Goal: Task Accomplishment & Management: Complete application form

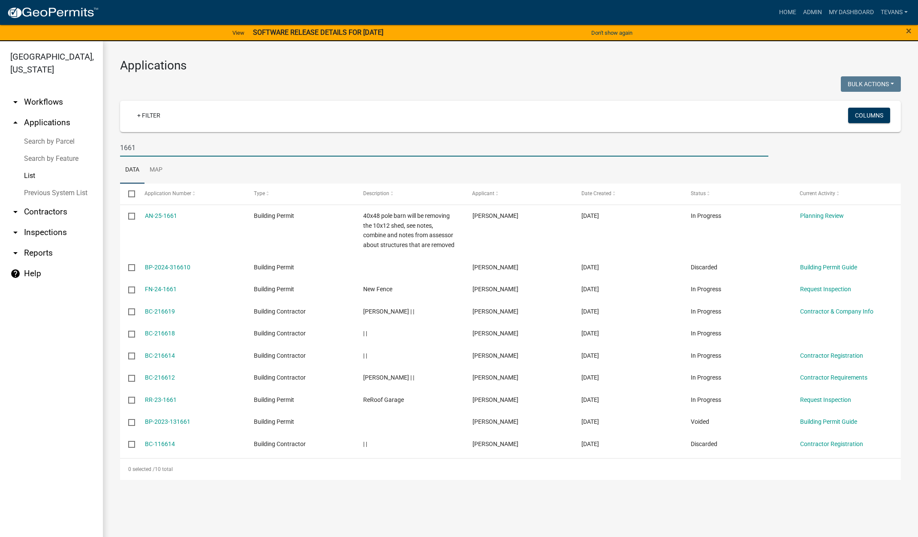
click at [48, 133] on link "Search by Parcel" at bounding box center [51, 141] width 103 height 17
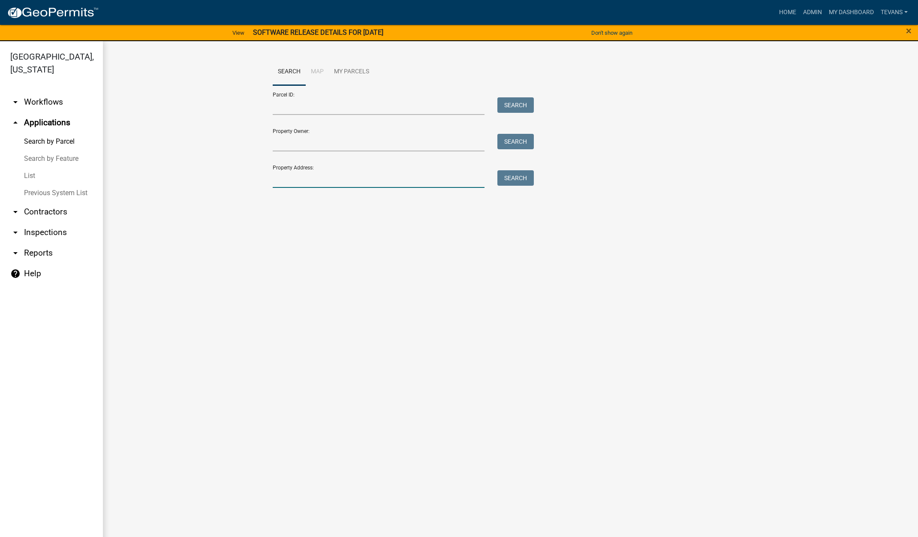
click at [304, 177] on input "Property Address:" at bounding box center [379, 179] width 212 height 18
click at [31, 167] on link "List" at bounding box center [51, 175] width 103 height 17
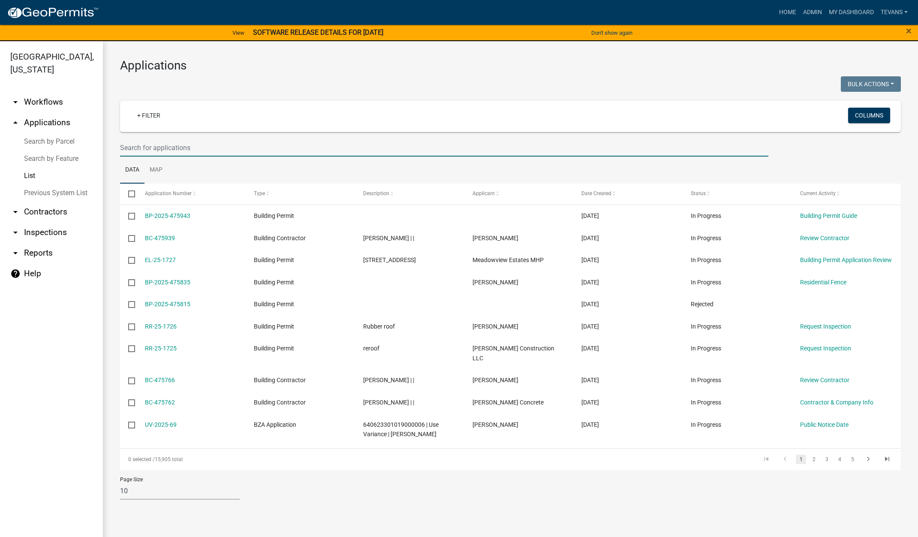
click at [166, 147] on input "text" at bounding box center [444, 148] width 648 height 18
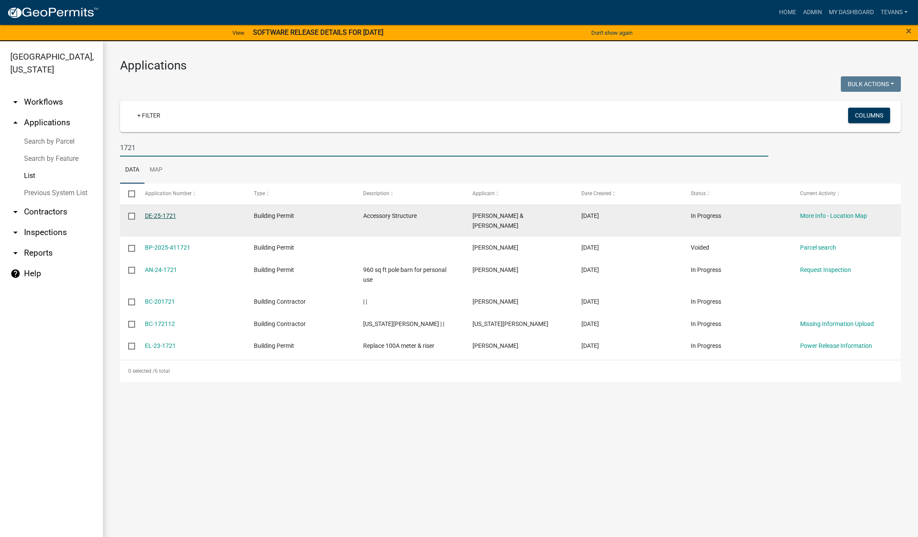
type input "1721"
click at [169, 213] on link "DE-25-1721" at bounding box center [160, 215] width 31 height 7
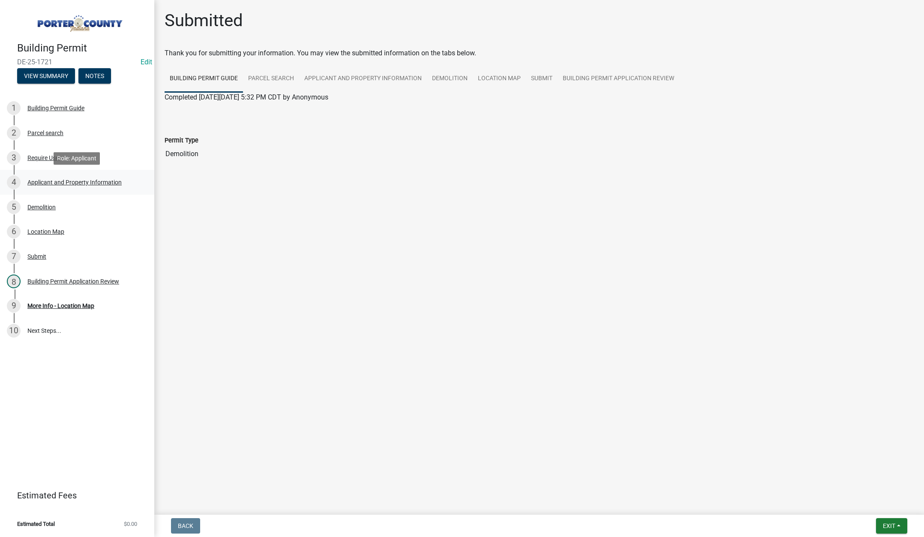
click at [99, 179] on div "Applicant and Property Information" at bounding box center [74, 182] width 94 height 6
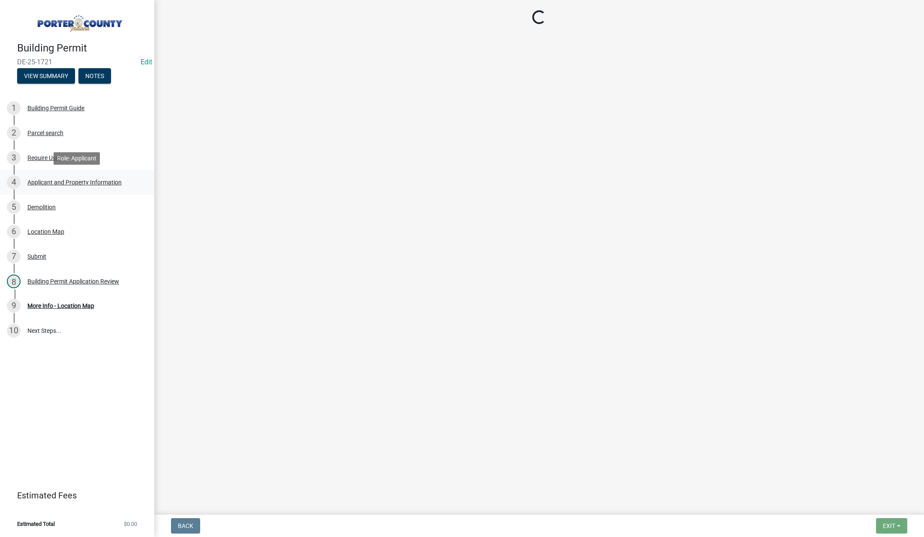
select select "dab8d744-4e32-40c1-942b-b7c1ea7347cb"
select select "ea6751d4-6bf7-4a16-89ee-f7801ab82aa1"
select select "92efe679-05f4-414a-9426-51627fba5de6"
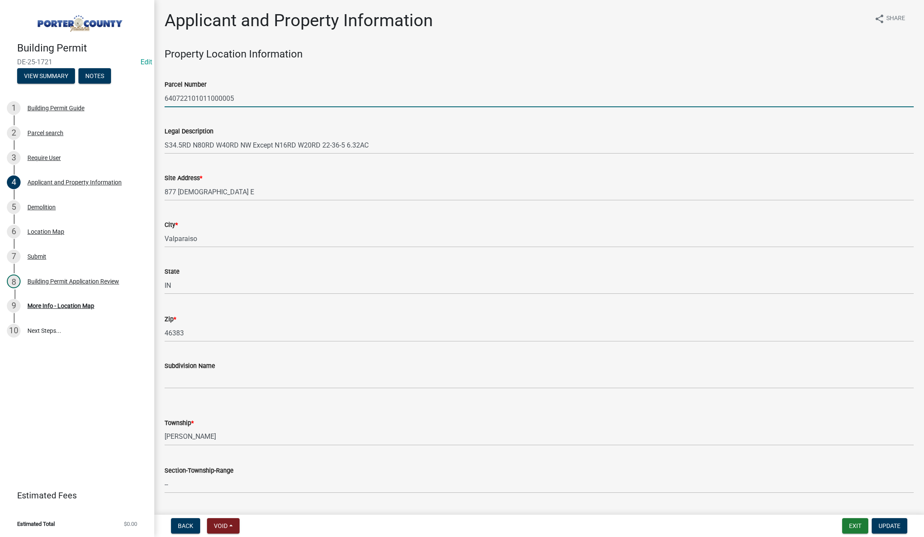
drag, startPoint x: 233, startPoint y: 96, endPoint x: 165, endPoint y: 98, distance: 67.8
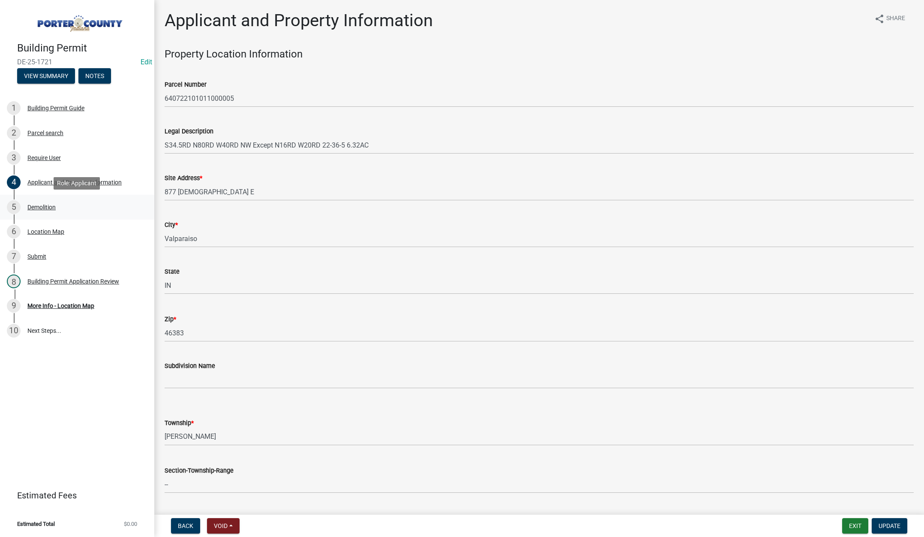
click at [46, 204] on div "Demolition" at bounding box center [41, 207] width 28 height 6
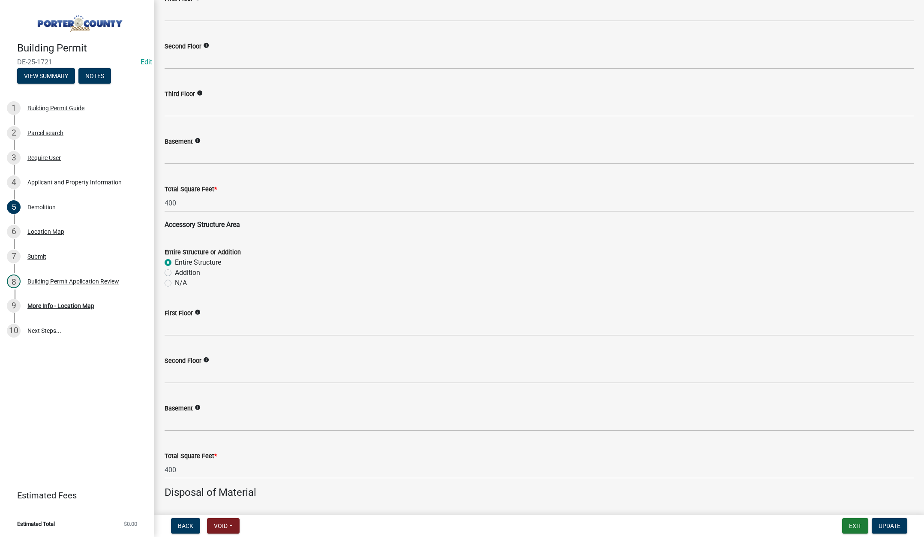
scroll to position [686, 0]
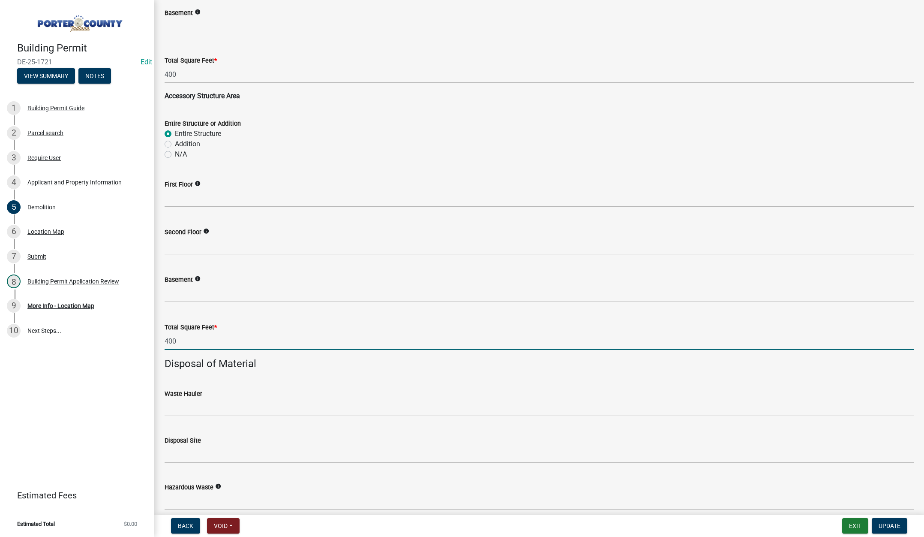
click at [199, 339] on input "400" at bounding box center [539, 341] width 749 height 18
type input "4"
type input "1277"
click at [184, 78] on input "400" at bounding box center [539, 75] width 749 height 18
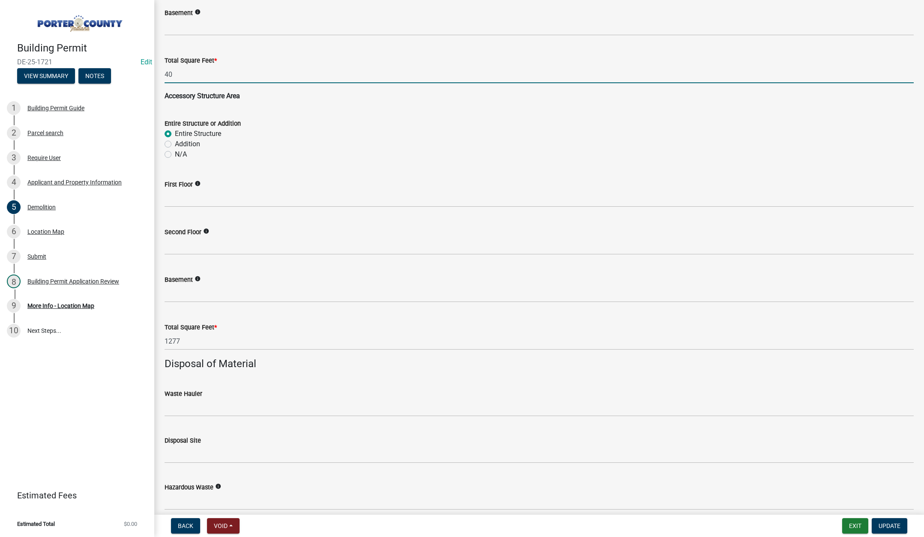
type input "4"
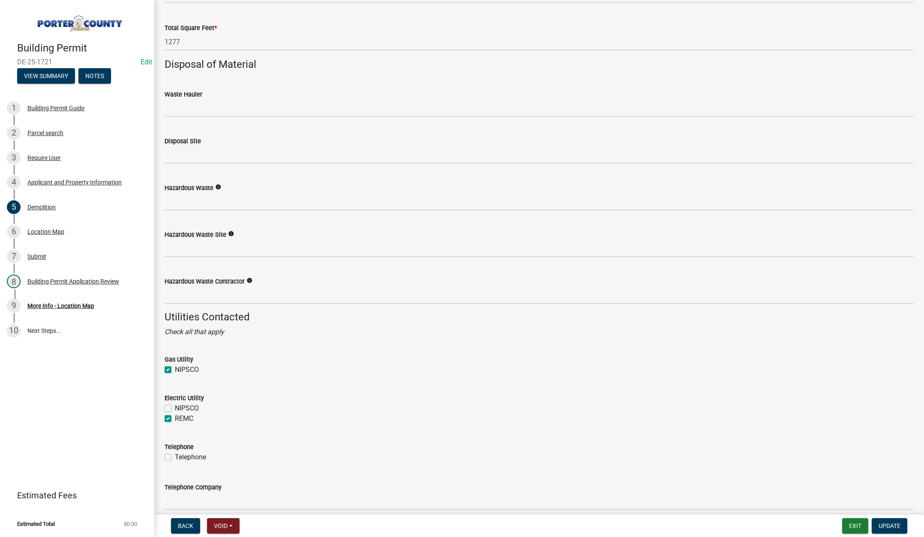
scroll to position [986, 0]
type input "0"
click at [890, 520] on button "Update" at bounding box center [890, 525] width 36 height 15
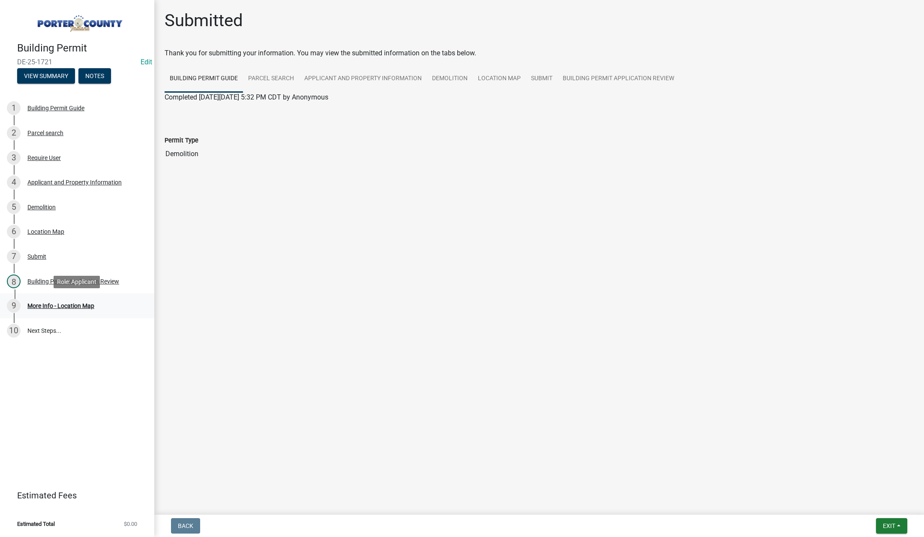
click at [72, 303] on div "More Info - Location Map" at bounding box center [60, 306] width 67 height 6
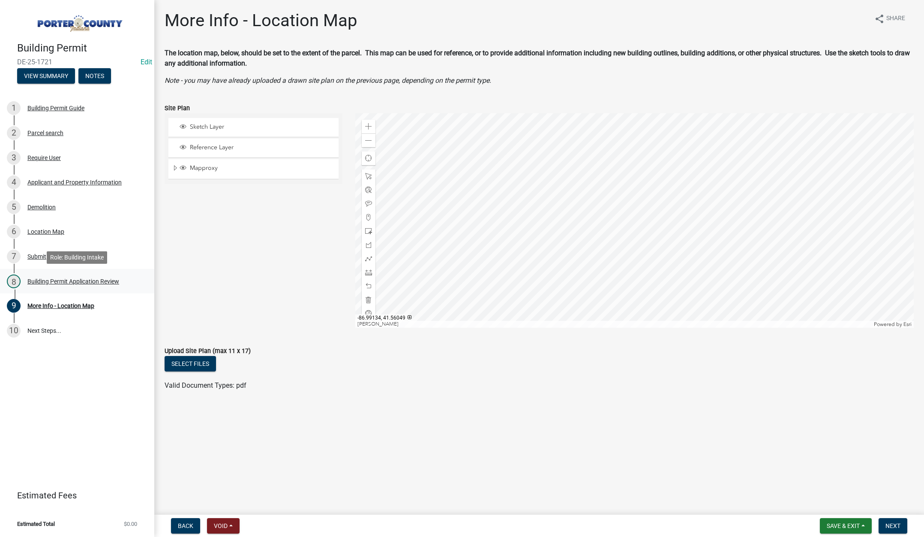
click at [69, 281] on div "Building Permit Application Review" at bounding box center [73, 281] width 92 height 6
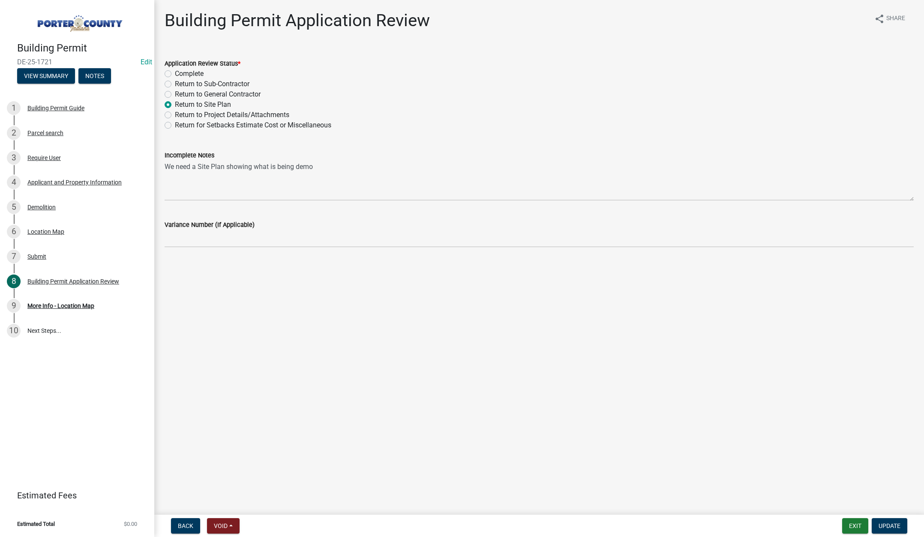
click at [175, 72] on label "Complete" at bounding box center [189, 74] width 29 height 10
click at [175, 72] on input "Complete" at bounding box center [178, 72] width 6 height 6
radio input "true"
click at [895, 522] on span "Update" at bounding box center [890, 525] width 22 height 7
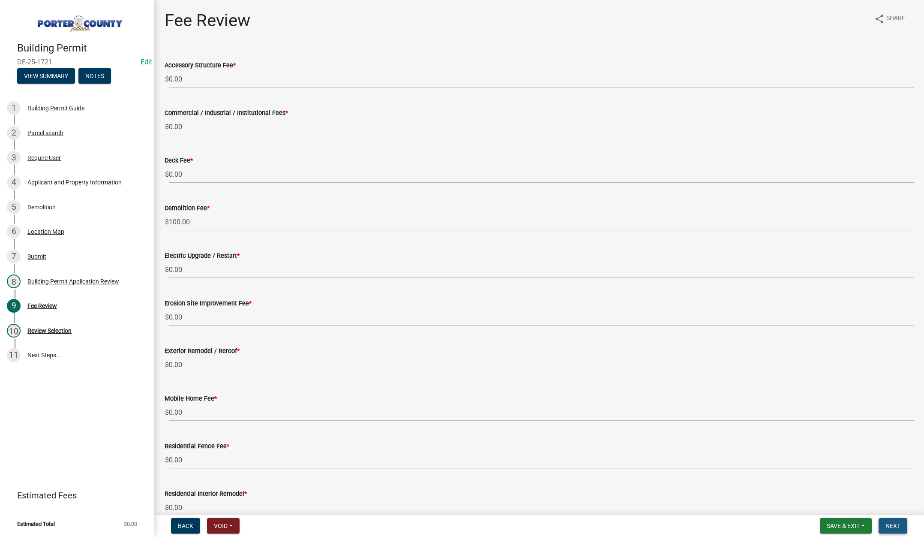
click at [888, 521] on button "Next" at bounding box center [893, 525] width 29 height 15
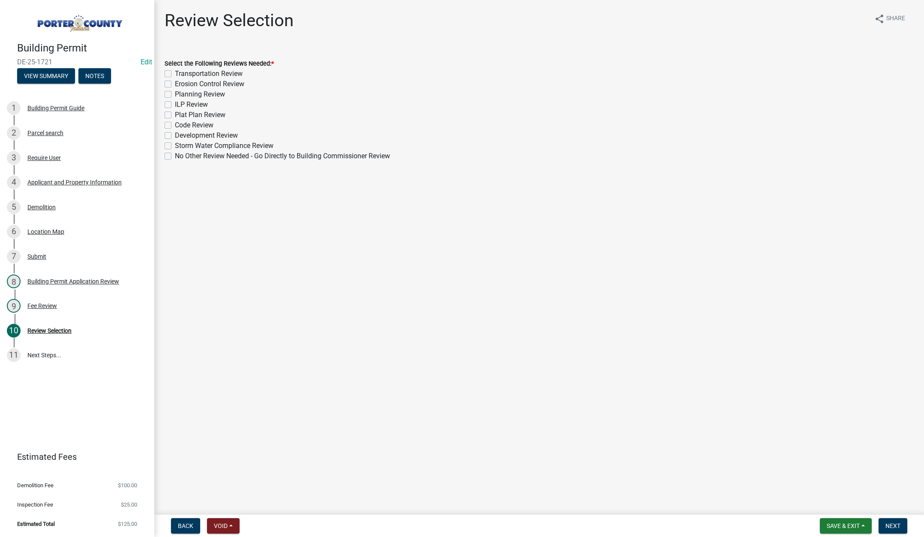
click at [175, 156] on label "No Other Review Needed - Go Directly to Building Commissioner Review" at bounding box center [282, 156] width 215 height 10
click at [175, 156] on input "No Other Review Needed - Go Directly to Building Commissioner Review" at bounding box center [178, 154] width 6 height 6
checkbox input "true"
checkbox input "false"
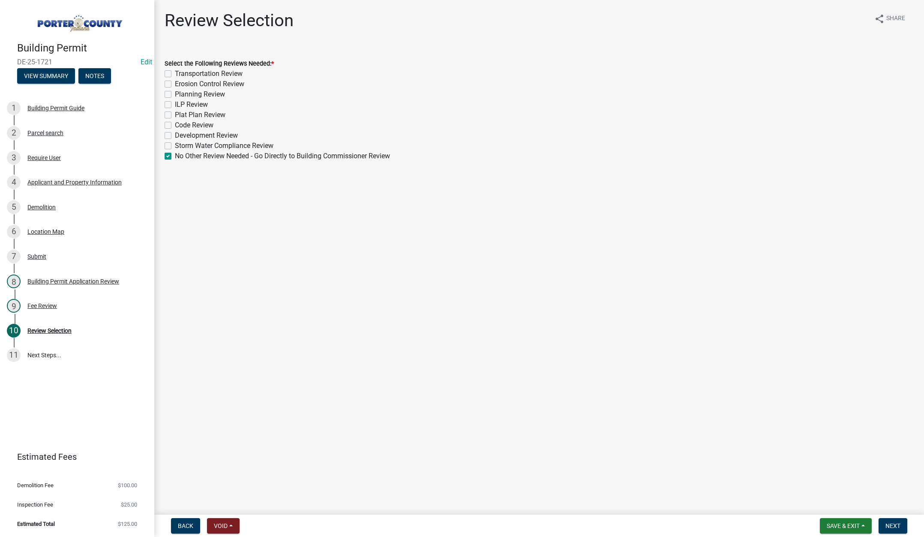
checkbox input "false"
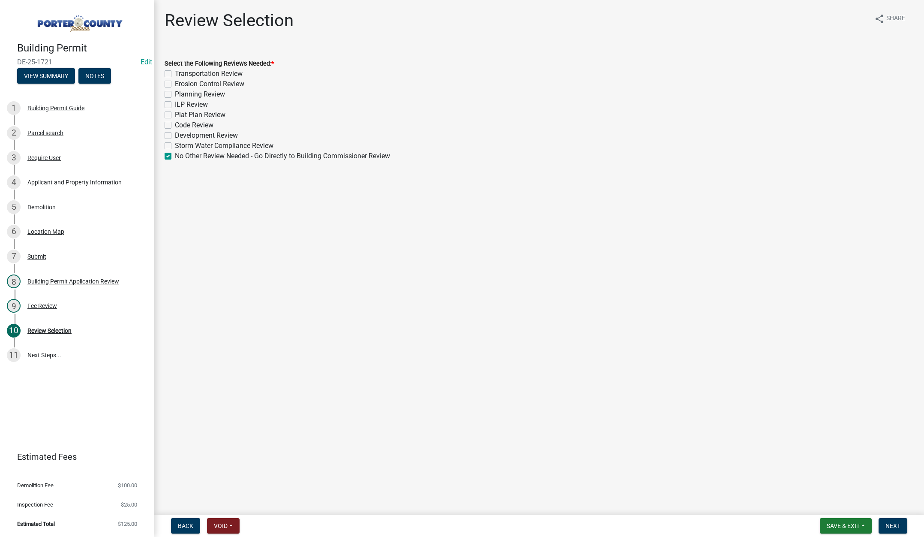
checkbox input "false"
checkbox input "true"
click at [890, 523] on span "Next" at bounding box center [893, 525] width 15 height 7
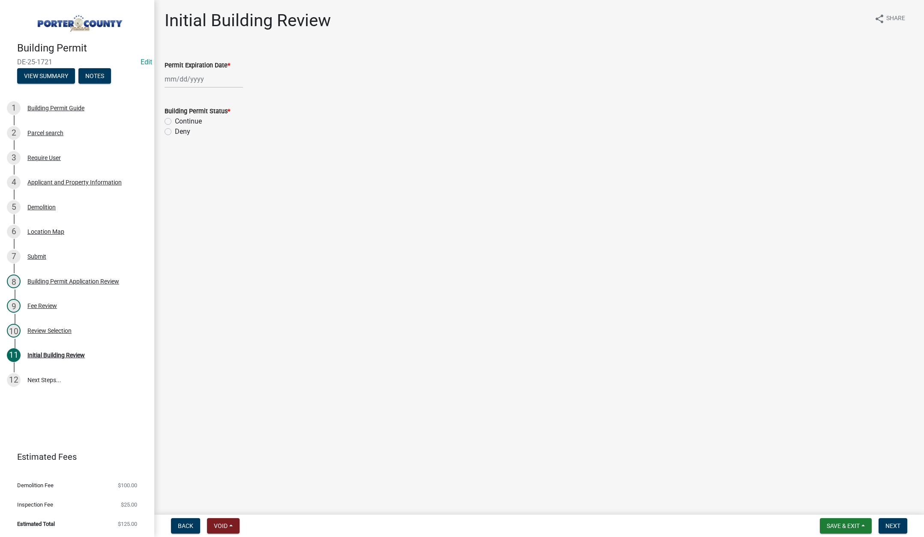
select select "9"
click at [210, 79] on div "[PERSON_NAME] Feb Mar Apr [PERSON_NAME][DATE] Oct Nov [DATE] 1526 1527 1528 152…" at bounding box center [204, 79] width 78 height 18
click at [236, 97] on select "1525 1526 1527 1528 1529 1530 1531 1532 1533 1534 1535 1536 1537 1538 1539 1540…" at bounding box center [231, 97] width 31 height 13
select select "2026"
click at [216, 91] on select "1525 1526 1527 1528 1529 1530 1531 1532 1533 1534 1535 1536 1537 1538 1539 1540…" at bounding box center [231, 97] width 31 height 13
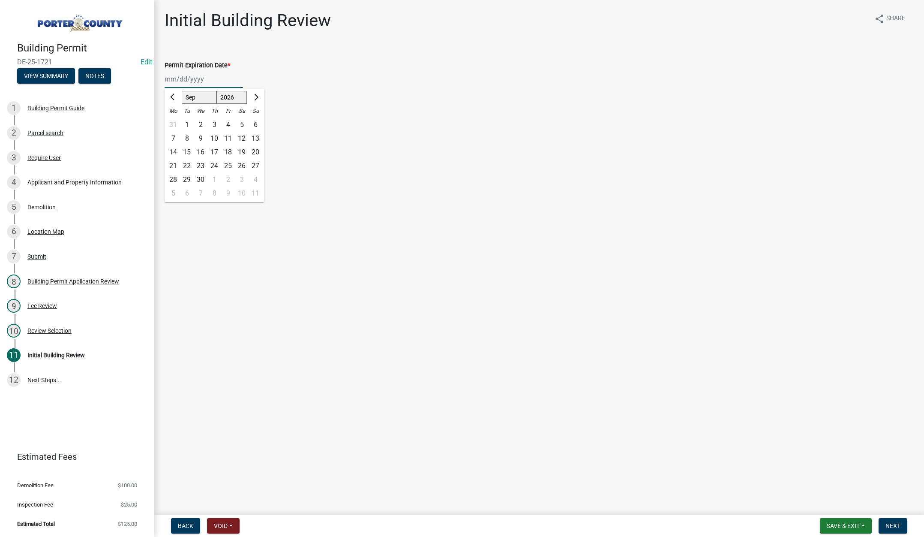
click at [201, 136] on div "9" at bounding box center [201, 139] width 14 height 14
type input "[DATE]"
click at [175, 122] on label "Continue" at bounding box center [188, 121] width 27 height 10
click at [175, 122] on input "Continue" at bounding box center [178, 119] width 6 height 6
radio input "true"
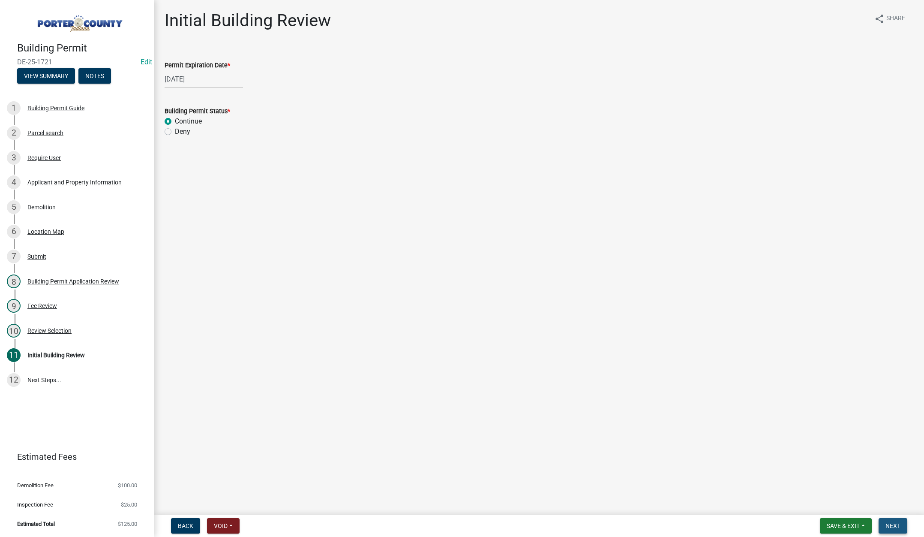
click at [888, 520] on button "Next" at bounding box center [893, 525] width 29 height 15
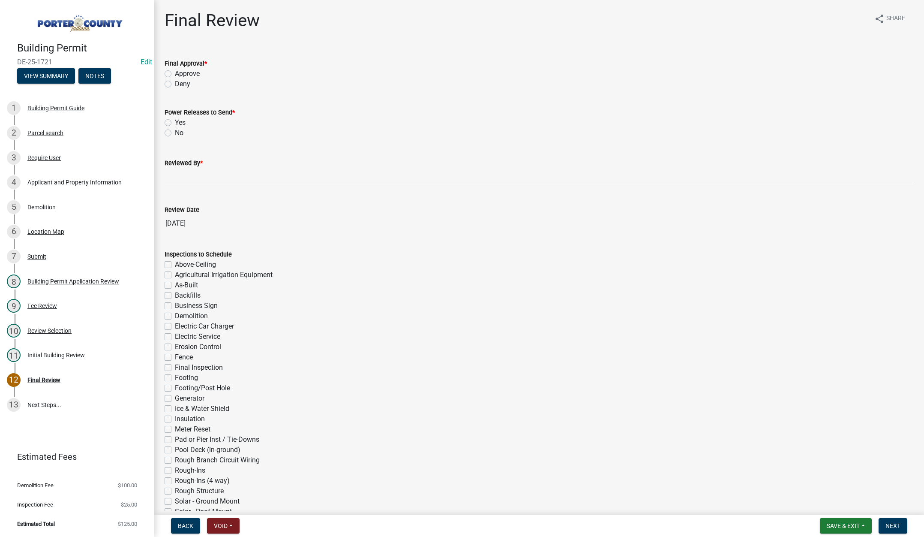
click at [175, 72] on label "Approve" at bounding box center [187, 74] width 25 height 10
click at [175, 72] on input "Approve" at bounding box center [178, 72] width 6 height 6
radio input "true"
click at [175, 131] on label "No" at bounding box center [179, 133] width 9 height 10
click at [175, 131] on input "No" at bounding box center [178, 131] width 6 height 6
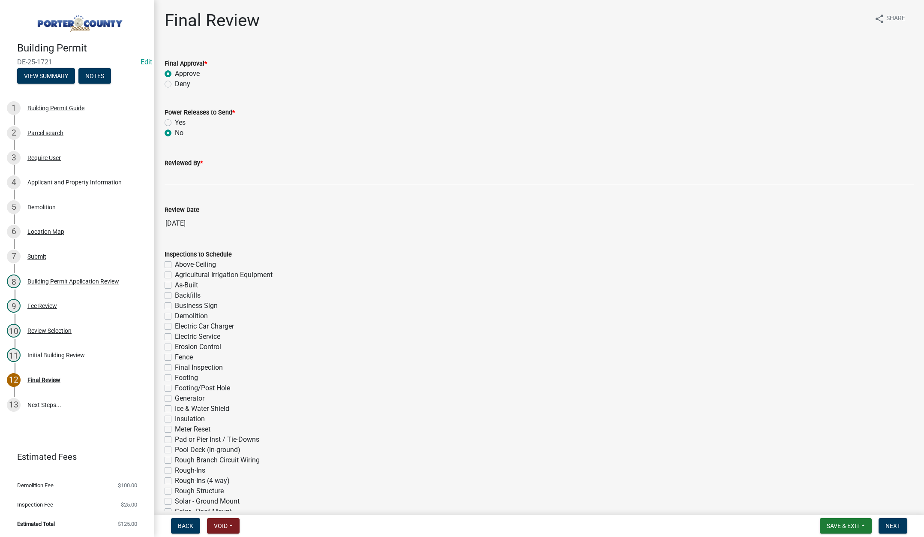
radio input "true"
click at [180, 179] on input "Reviewed By *" at bounding box center [539, 177] width 749 height 18
type input "[PERSON_NAME]"
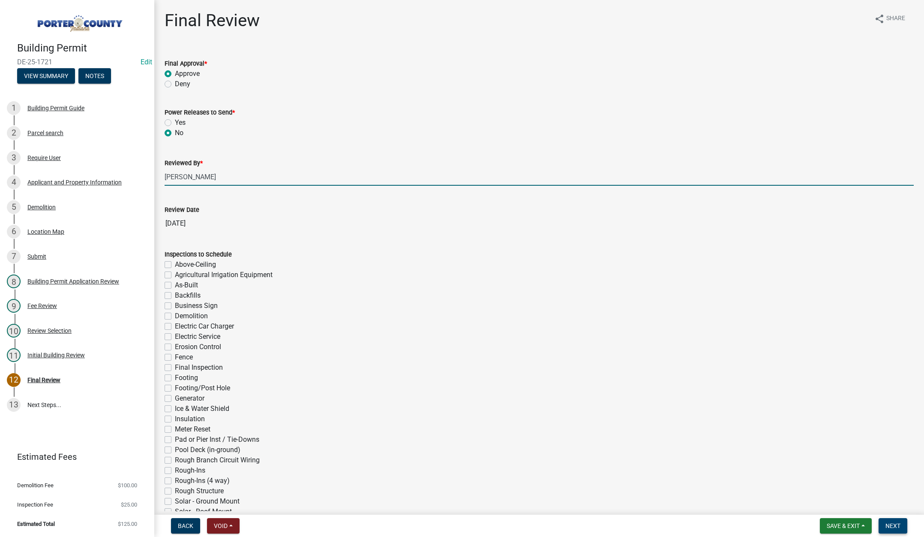
click at [892, 522] on span "Next" at bounding box center [893, 525] width 15 height 7
